Goal: Information Seeking & Learning: Learn about a topic

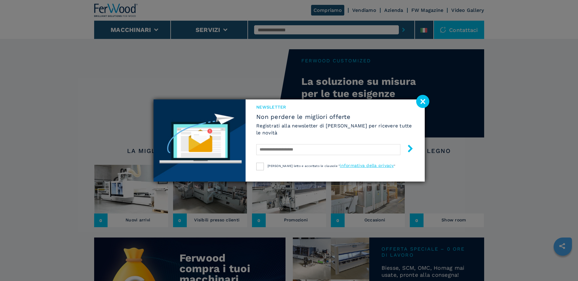
click at [422, 103] on image at bounding box center [422, 101] width 13 height 13
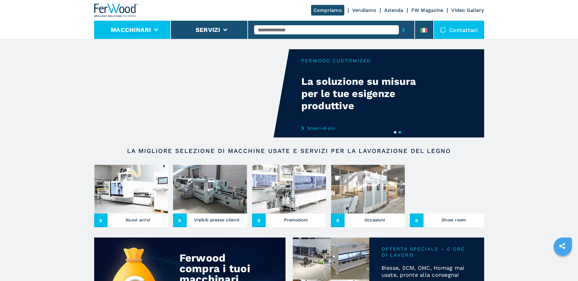
drag, startPoint x: 138, startPoint y: 35, endPoint x: 150, endPoint y: 36, distance: 12.5
click at [138, 35] on li "Macchinari" at bounding box center [132, 30] width 77 height 18
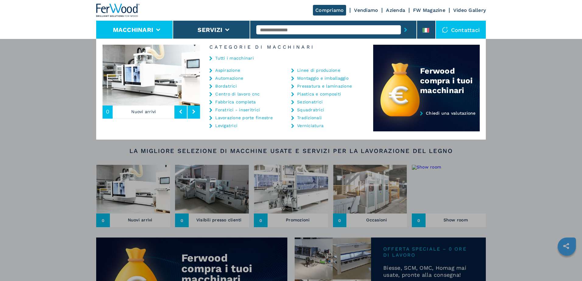
click at [220, 78] on link "Automazione" at bounding box center [229, 78] width 28 height 4
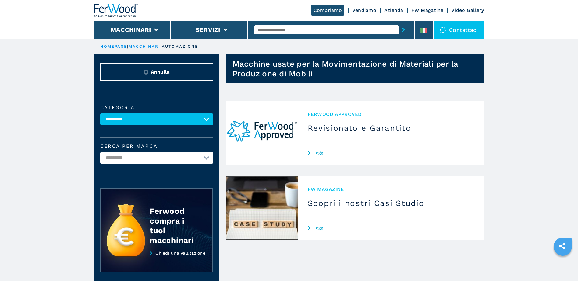
click at [70, 103] on main "HOMEPAGE | macchinari | automazione Annulla Categoria ********* Cerca per marca…" at bounding box center [289, 201] width 578 height 403
click at [151, 32] on li "Macchinari" at bounding box center [132, 30] width 77 height 18
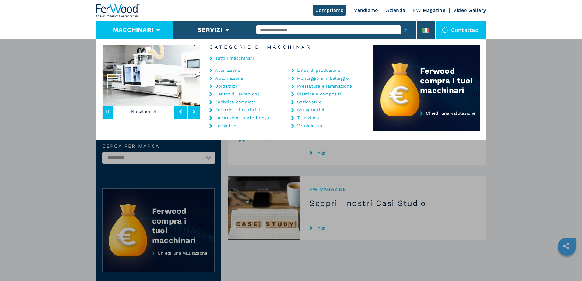
click at [216, 85] on link "Bordatrici" at bounding box center [226, 86] width 22 height 4
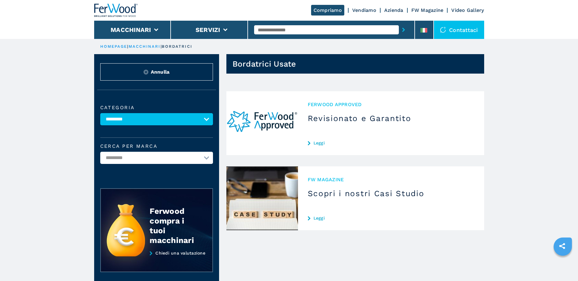
click at [54, 84] on main "**********" at bounding box center [289, 201] width 578 height 403
click at [117, 47] on link "HOMEPAGE" at bounding box center [113, 46] width 27 height 5
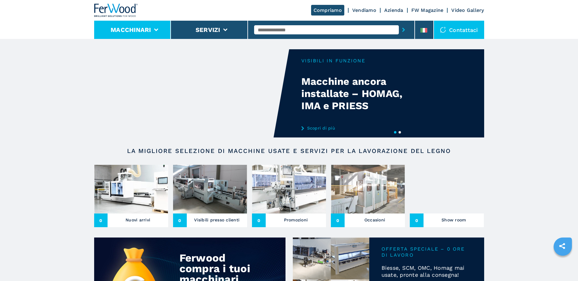
click at [117, 31] on button "Macchinari" at bounding box center [131, 29] width 41 height 7
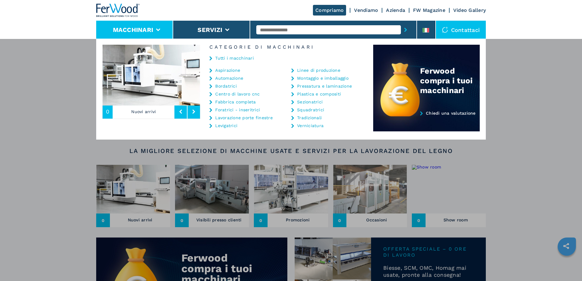
click at [223, 83] on li "Automazione" at bounding box center [243, 80] width 67 height 8
click at [226, 86] on link "Bordatrici" at bounding box center [226, 86] width 22 height 4
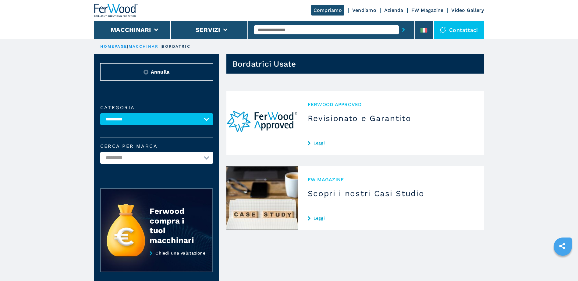
click at [141, 48] on link "macchinari" at bounding box center [145, 46] width 32 height 5
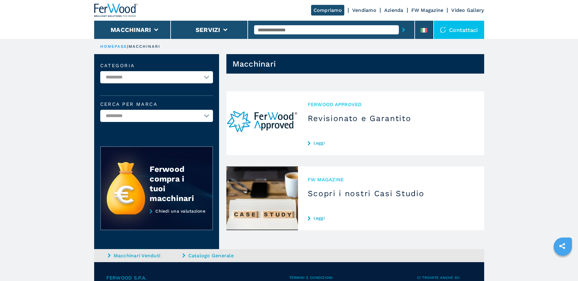
click at [109, 44] on p "HOMEPAGE |" at bounding box center [114, 46] width 28 height 5
click at [115, 46] on link "HOMEPAGE" at bounding box center [113, 46] width 27 height 5
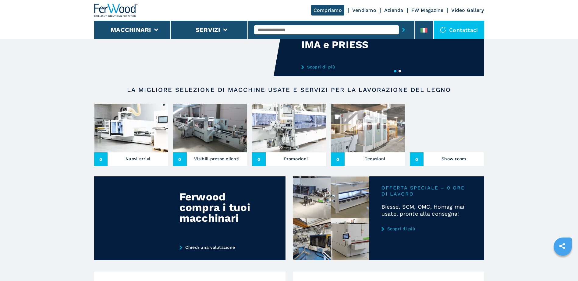
scroll to position [41, 0]
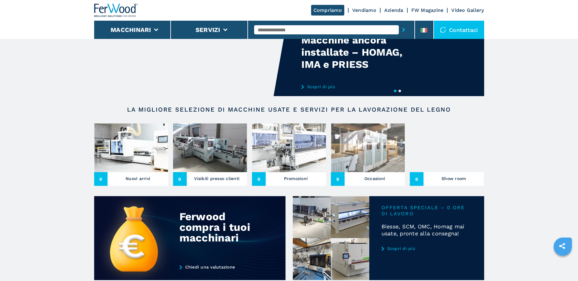
click at [114, 6] on img at bounding box center [116, 10] width 44 height 13
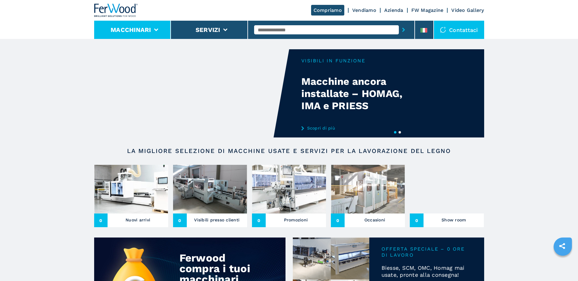
click at [141, 33] on button "Macchinari" at bounding box center [131, 29] width 41 height 7
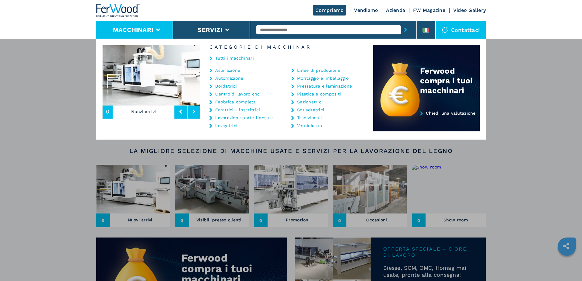
click at [222, 79] on link "Automazione" at bounding box center [229, 78] width 28 height 4
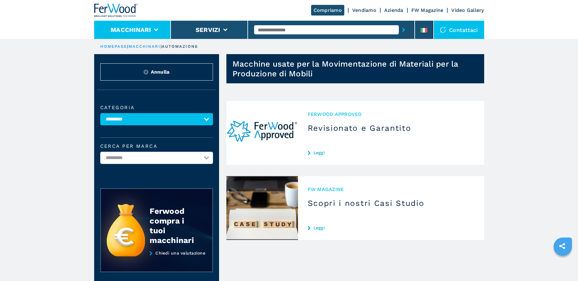
click at [137, 32] on button "Macchinari" at bounding box center [131, 29] width 41 height 7
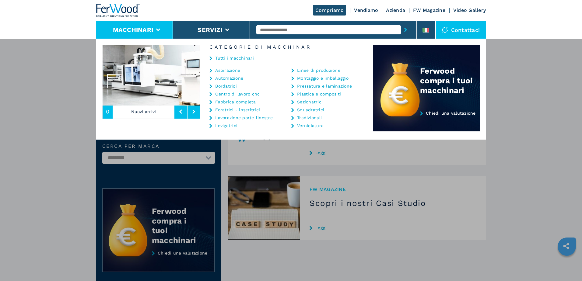
click at [232, 101] on link "Fabbrica completa" at bounding box center [235, 102] width 41 height 4
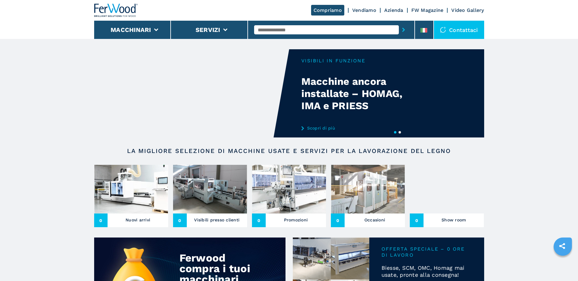
click at [76, 29] on header "Compriamo Vendiamo Azienda FW Magazine Video Gallery Macchinari Servizi Contatt…" at bounding box center [289, 19] width 578 height 39
click at [120, 8] on img at bounding box center [116, 10] width 44 height 13
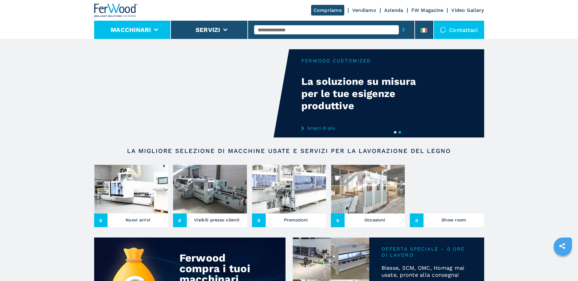
click at [144, 34] on li "Macchinari" at bounding box center [132, 30] width 77 height 18
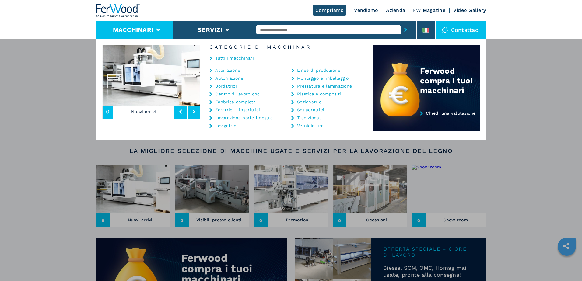
click at [238, 59] on link "Tutti i macchinari" at bounding box center [234, 58] width 39 height 4
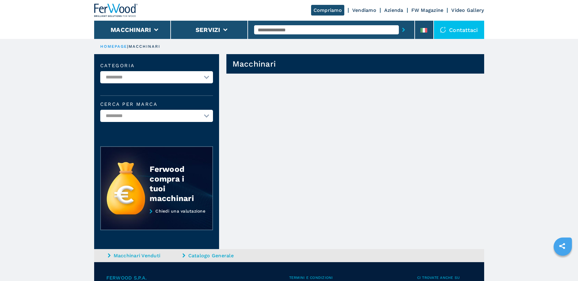
click at [271, 180] on article "Macchinari" at bounding box center [351, 151] width 265 height 195
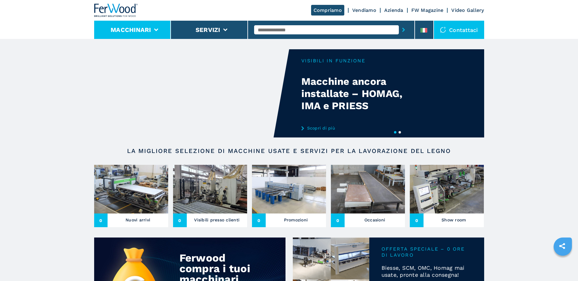
click at [143, 31] on button "Macchinari" at bounding box center [131, 29] width 41 height 7
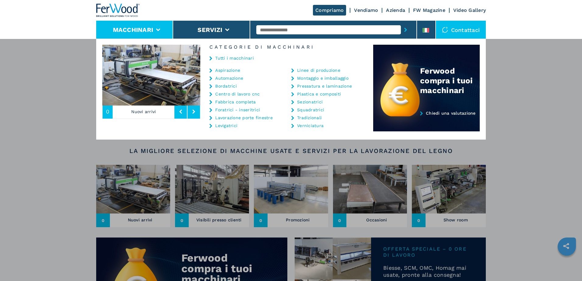
click at [225, 58] on link "Tutti i macchinari" at bounding box center [234, 58] width 39 height 4
click at [29, 80] on div "**********" at bounding box center [291, 179] width 582 height 281
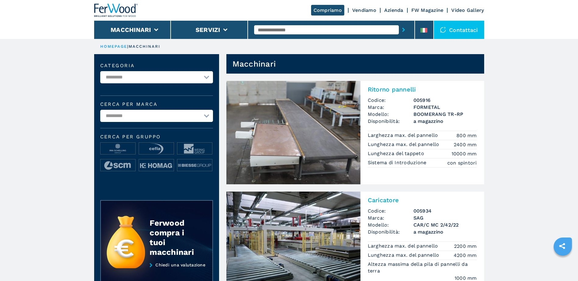
click at [111, 9] on img at bounding box center [116, 10] width 44 height 13
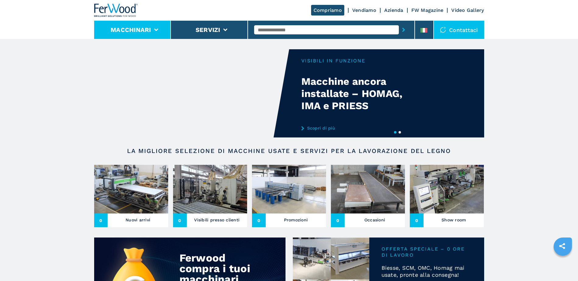
click at [145, 32] on button "Macchinari" at bounding box center [131, 29] width 41 height 7
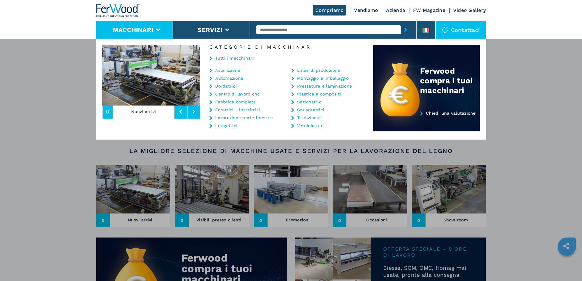
click at [231, 86] on link "Bordatrici" at bounding box center [226, 86] width 22 height 4
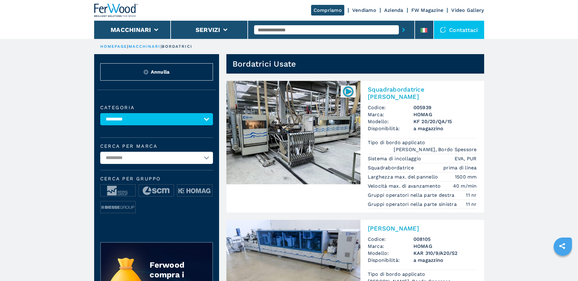
click at [139, 48] on link "macchinari" at bounding box center [145, 46] width 32 height 5
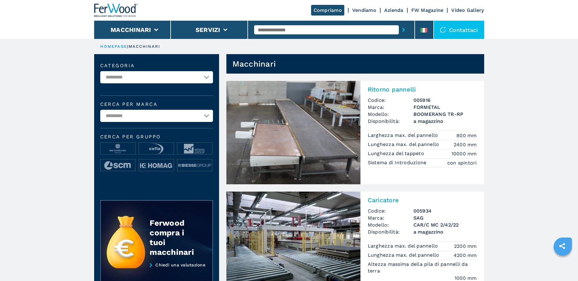
click at [119, 45] on link "HOMEPAGE" at bounding box center [113, 46] width 27 height 5
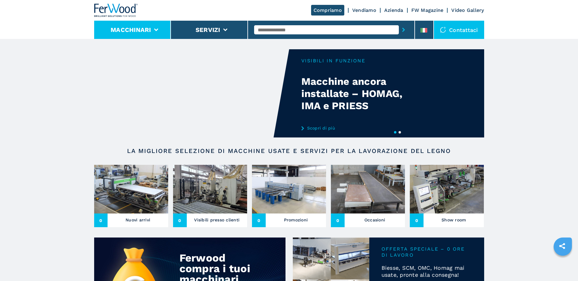
click at [148, 29] on button "Macchinari" at bounding box center [131, 29] width 41 height 7
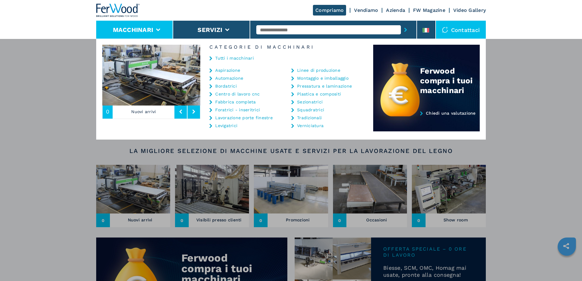
click at [242, 94] on link "Centro di lavoro cnc" at bounding box center [237, 94] width 44 height 4
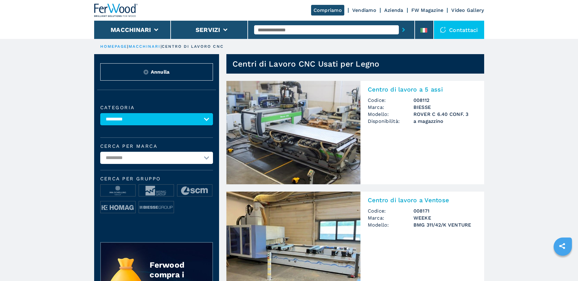
scroll to position [8, 0]
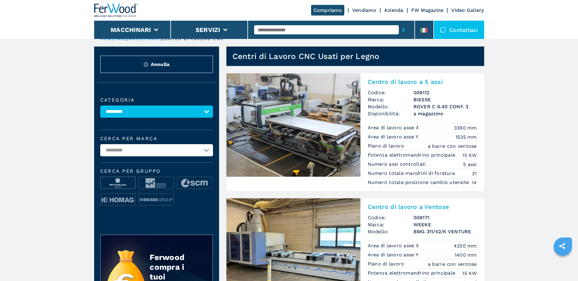
click at [121, 187] on img at bounding box center [117, 183] width 35 height 12
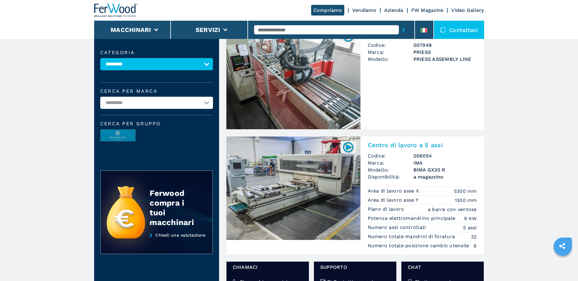
scroll to position [55, 0]
